Goal: Task Accomplishment & Management: Use online tool/utility

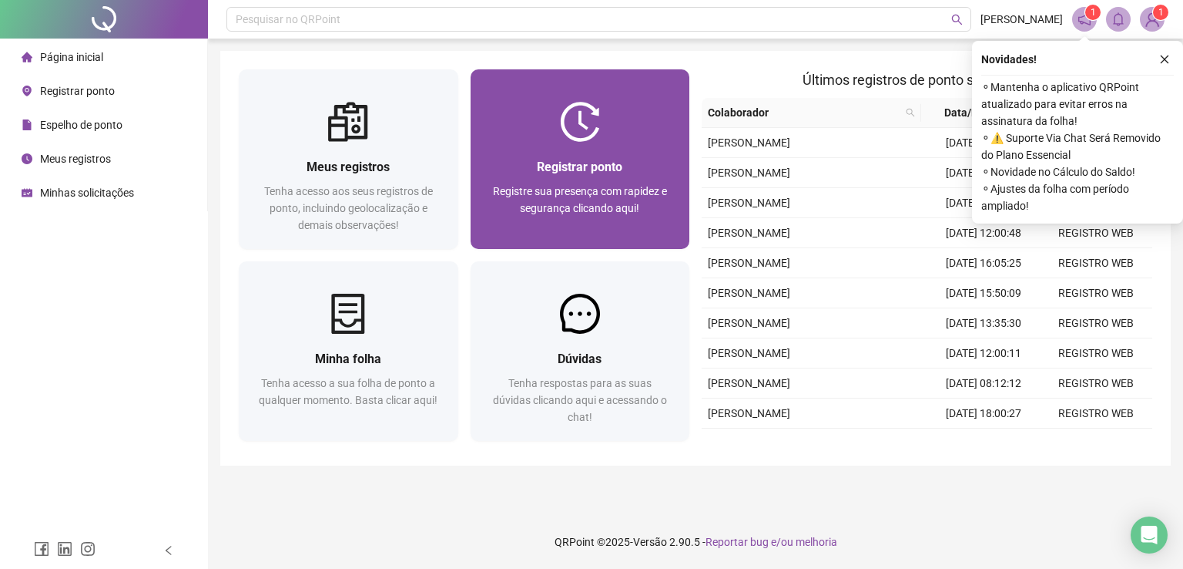
click at [561, 119] on img at bounding box center [580, 122] width 40 height 40
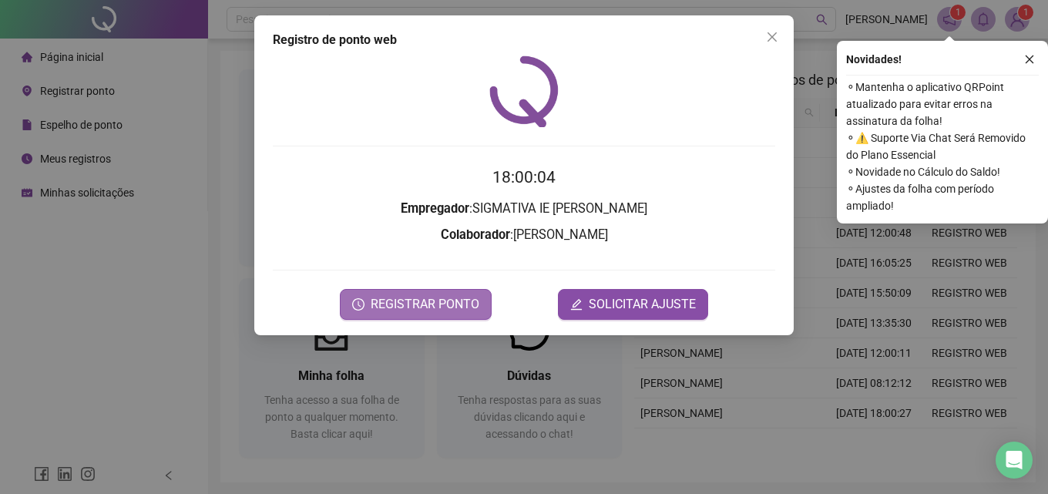
click at [465, 296] on span "REGISTRAR PONTO" at bounding box center [425, 304] width 109 height 18
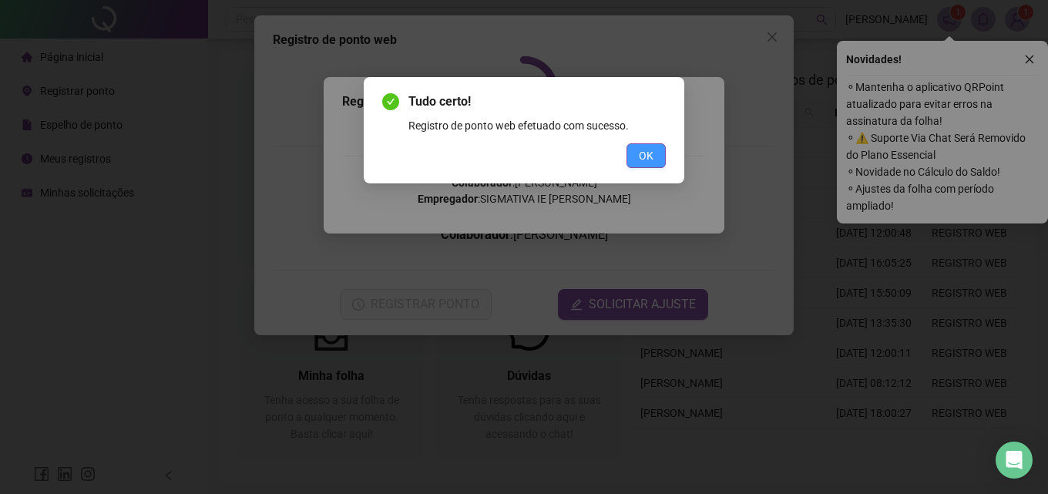
click at [644, 159] on span "OK" at bounding box center [646, 155] width 15 height 17
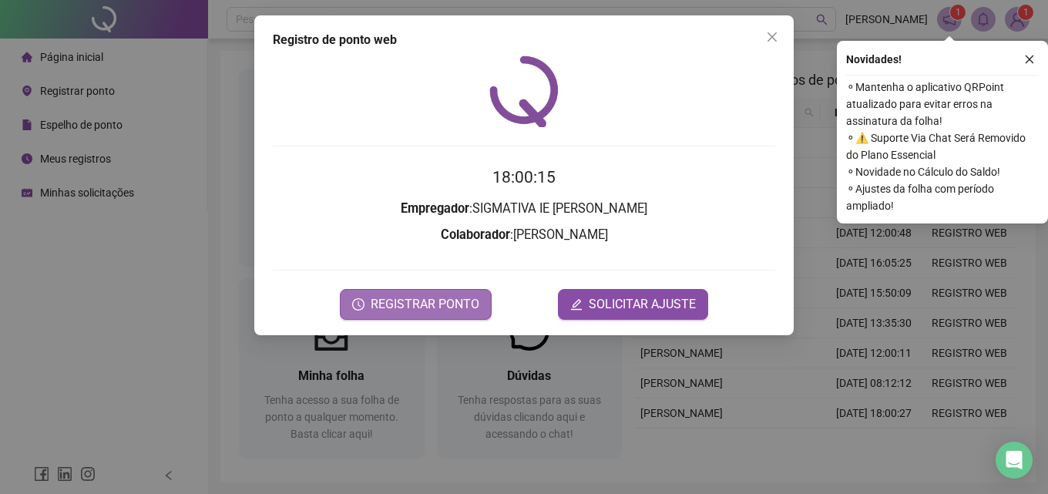
click at [454, 310] on span "REGISTRAR PONTO" at bounding box center [425, 304] width 109 height 18
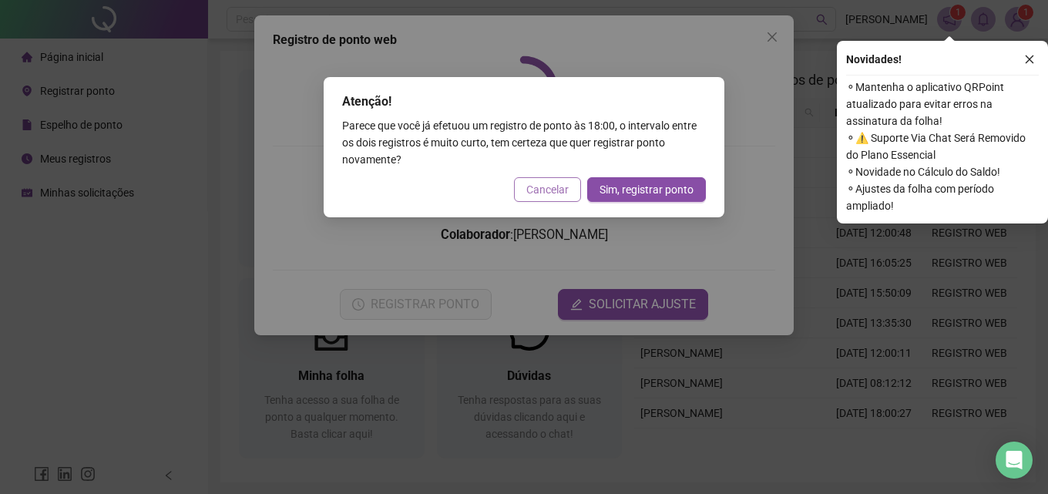
click at [552, 185] on span "Cancelar" at bounding box center [547, 189] width 42 height 17
